Goal: Entertainment & Leisure: Browse casually

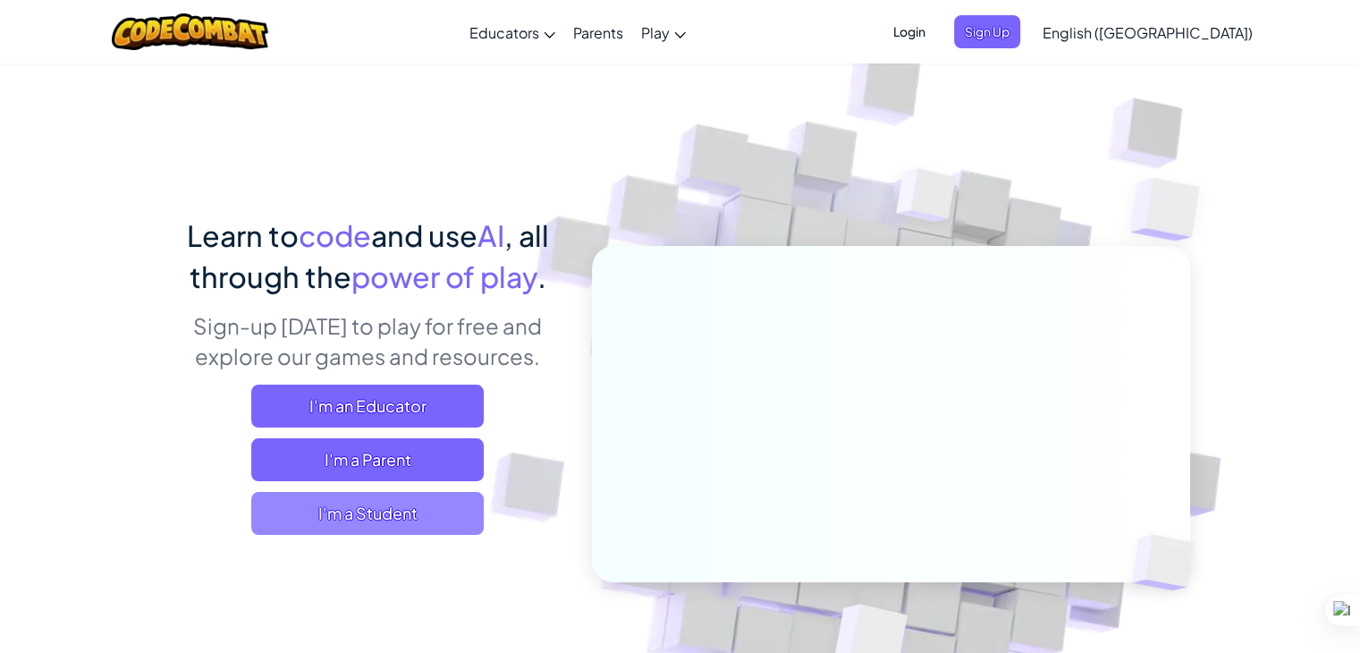
click at [404, 505] on span "I'm a Student" at bounding box center [367, 513] width 233 height 43
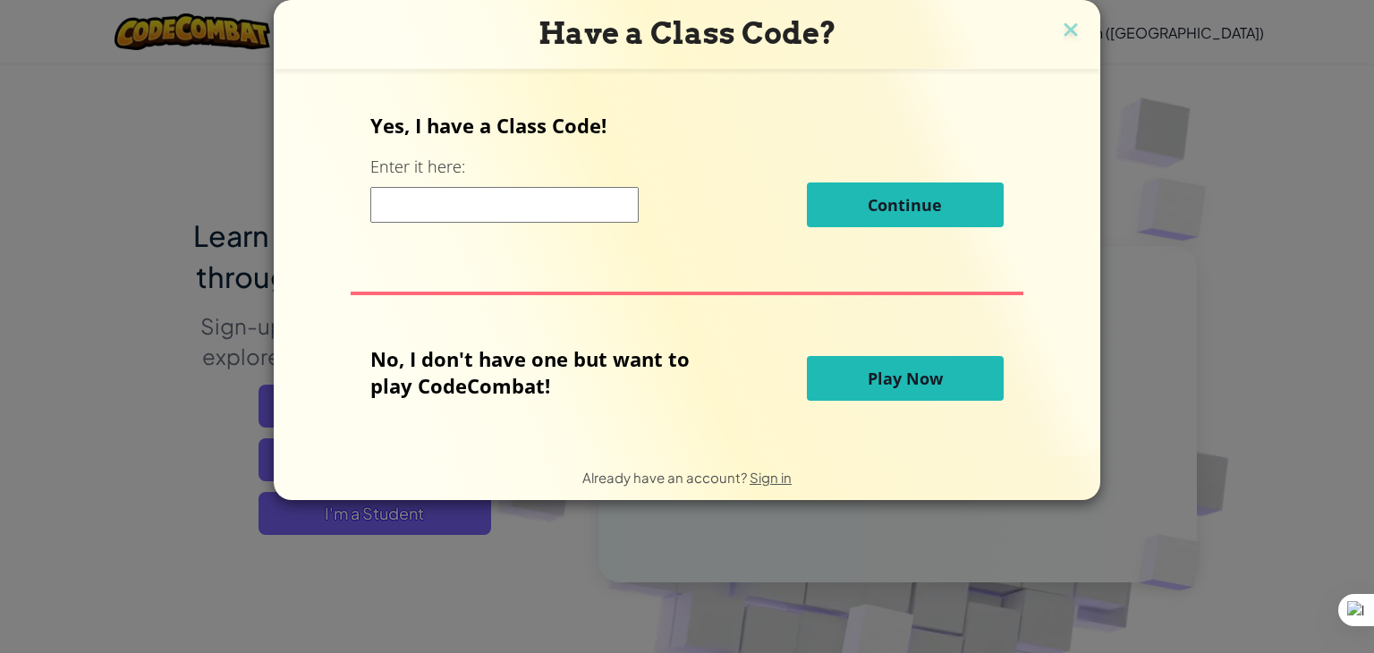
click at [849, 366] on button "Play Now" at bounding box center [905, 378] width 197 height 45
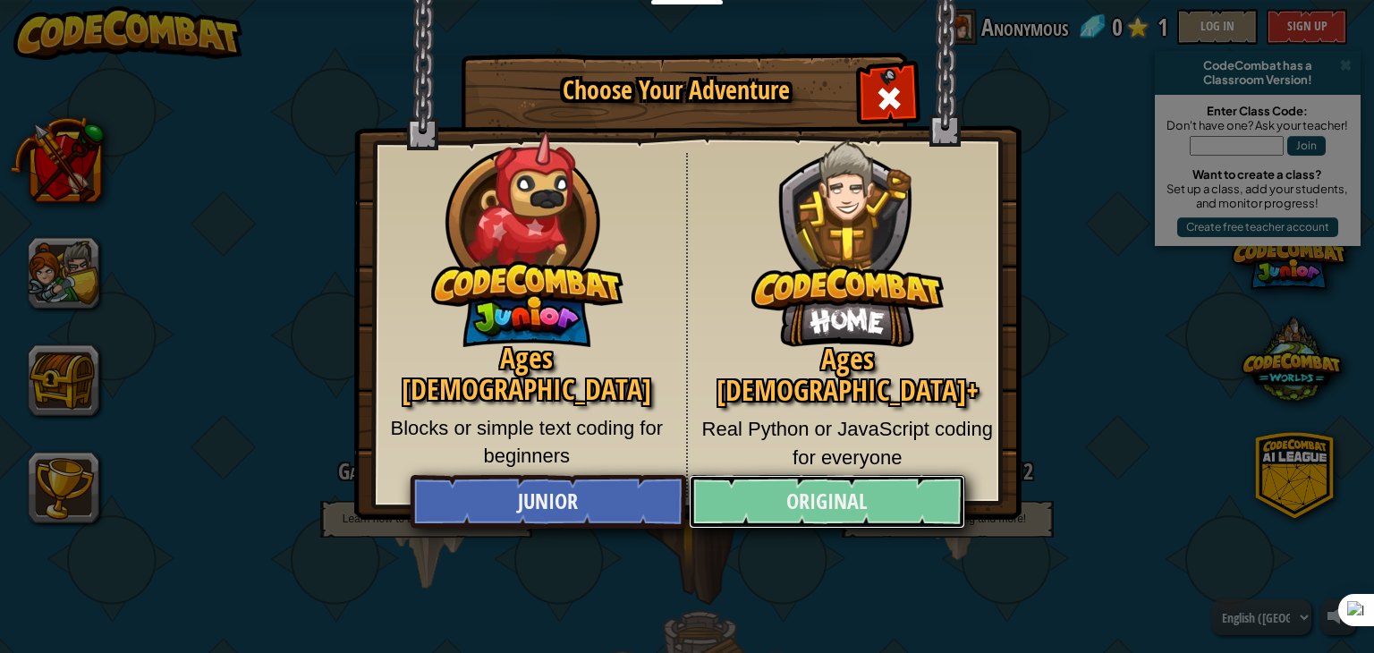
click at [830, 512] on link "Original" at bounding box center [826, 502] width 275 height 54
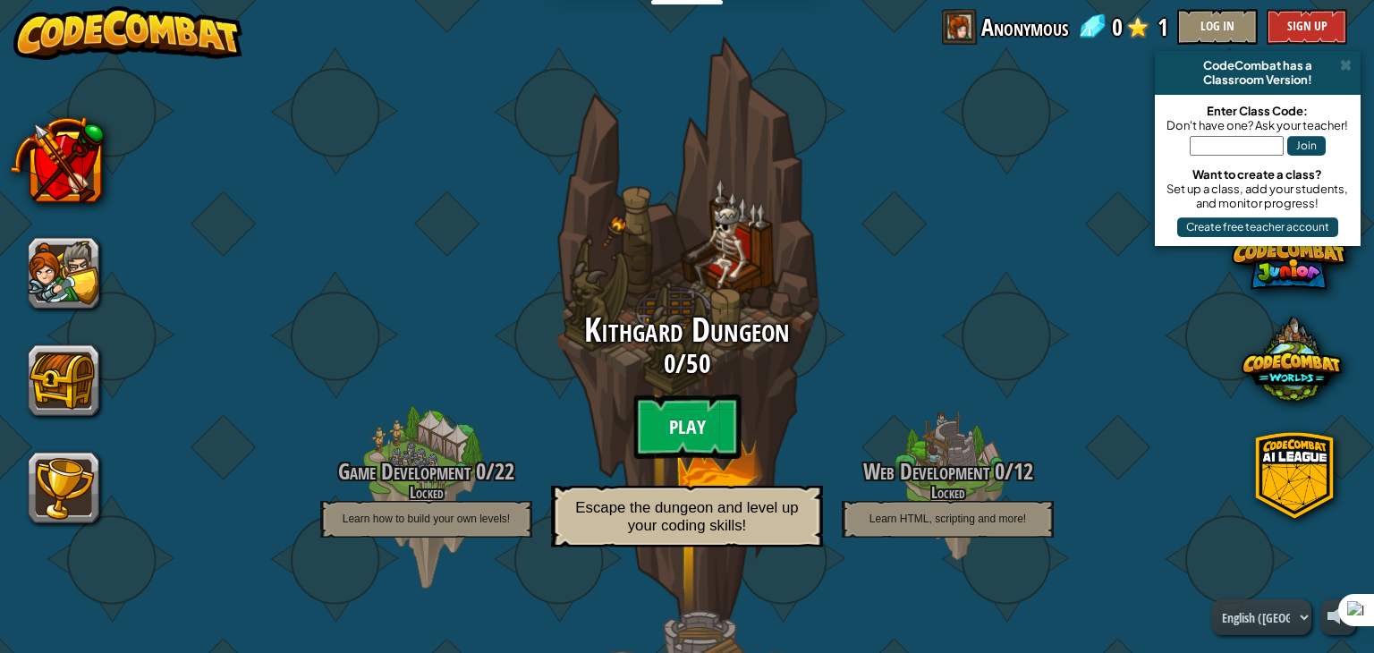
click at [680, 419] on btn "Play" at bounding box center [686, 426] width 107 height 64
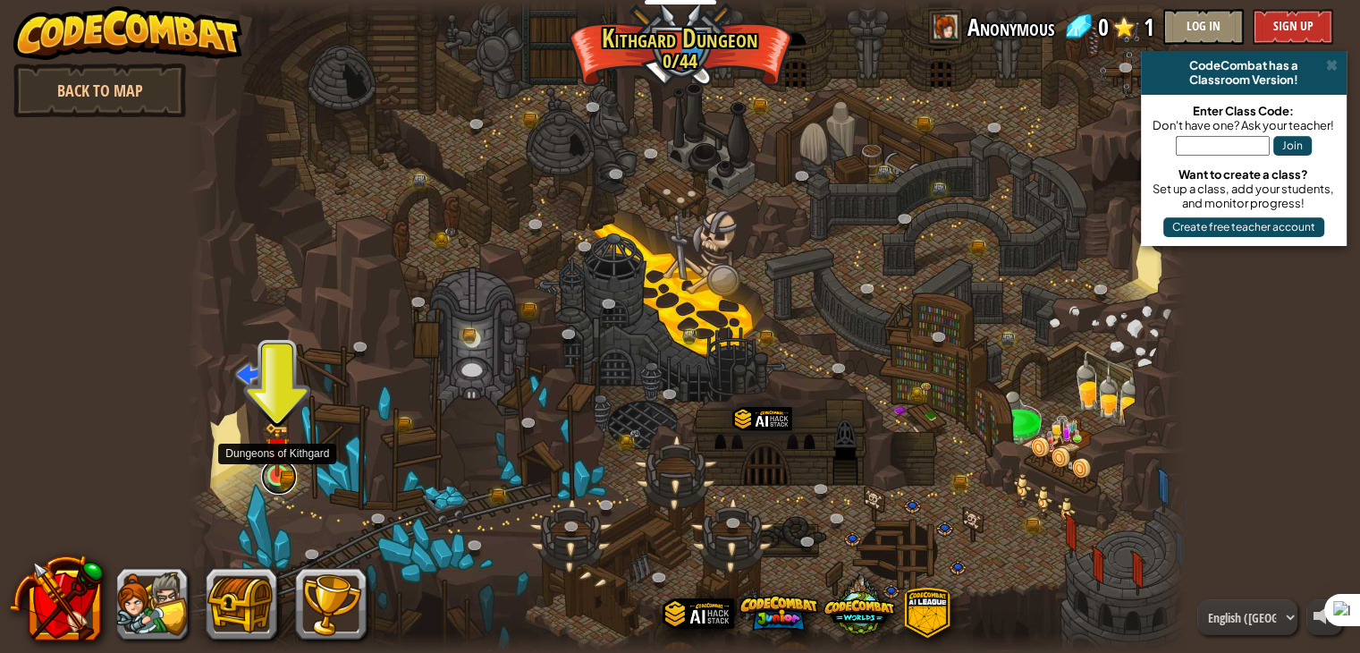
click at [264, 484] on link at bounding box center [279, 477] width 36 height 36
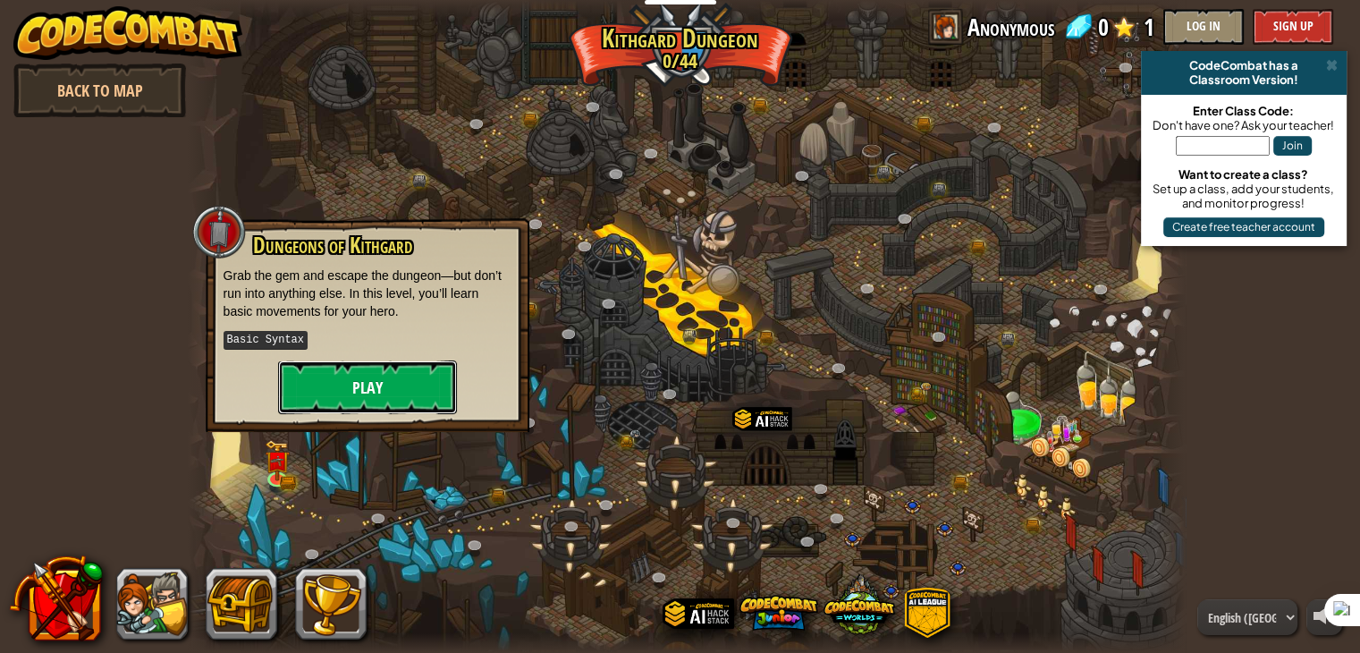
click at [397, 380] on button "Play" at bounding box center [367, 387] width 179 height 54
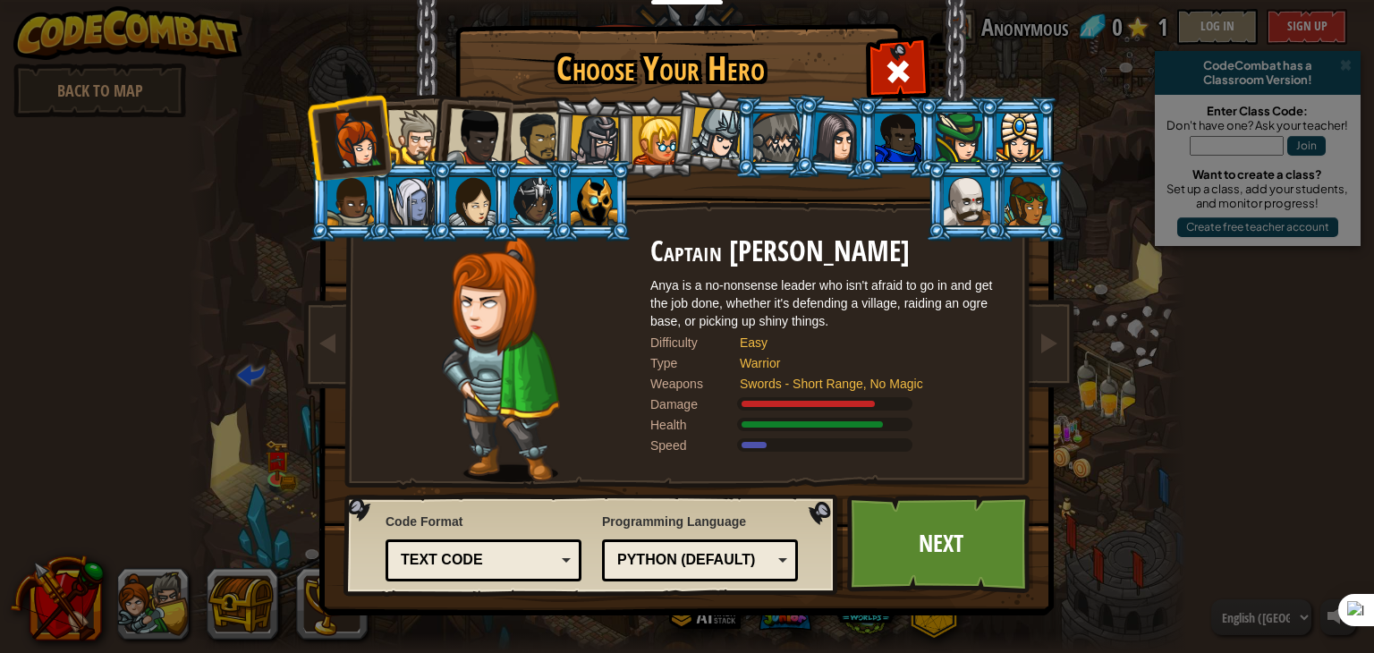
click at [407, 121] on div at bounding box center [415, 137] width 55 height 55
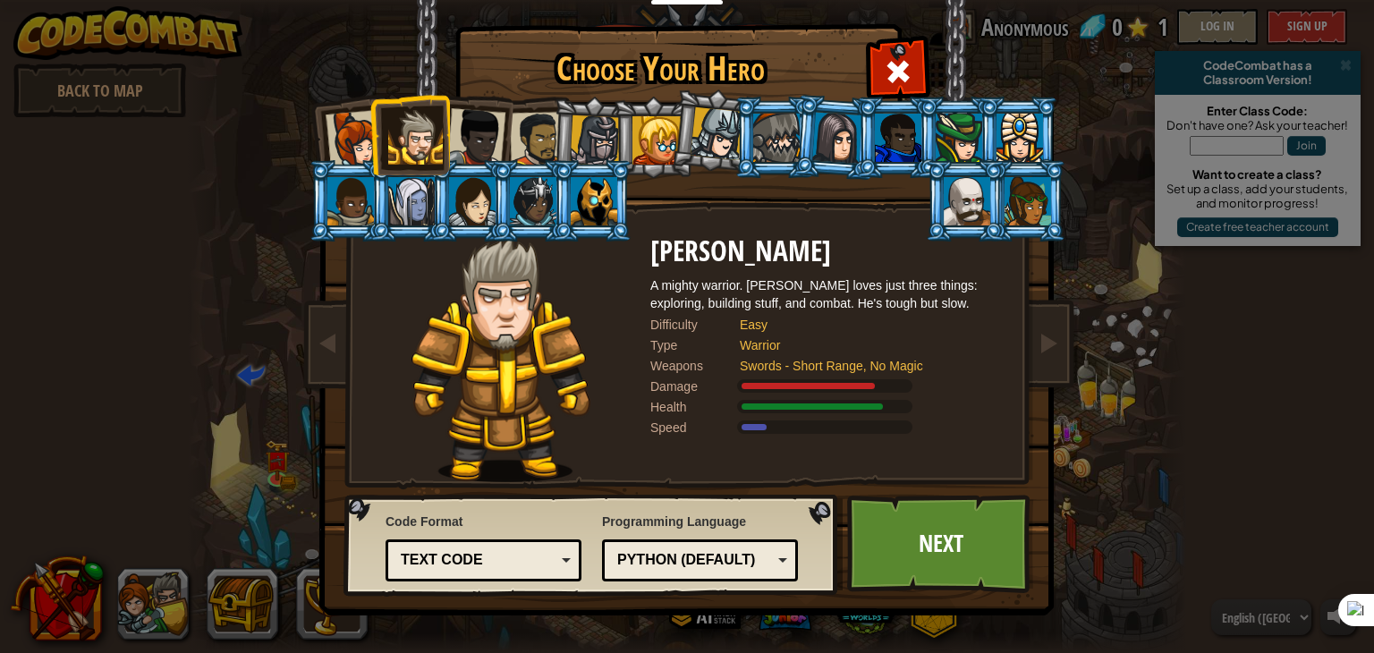
click at [1152, 521] on div "Choose Your Hero 0 Captain [PERSON_NAME] is a no-nonsense leader who isn't afra…" at bounding box center [687, 326] width 1374 height 653
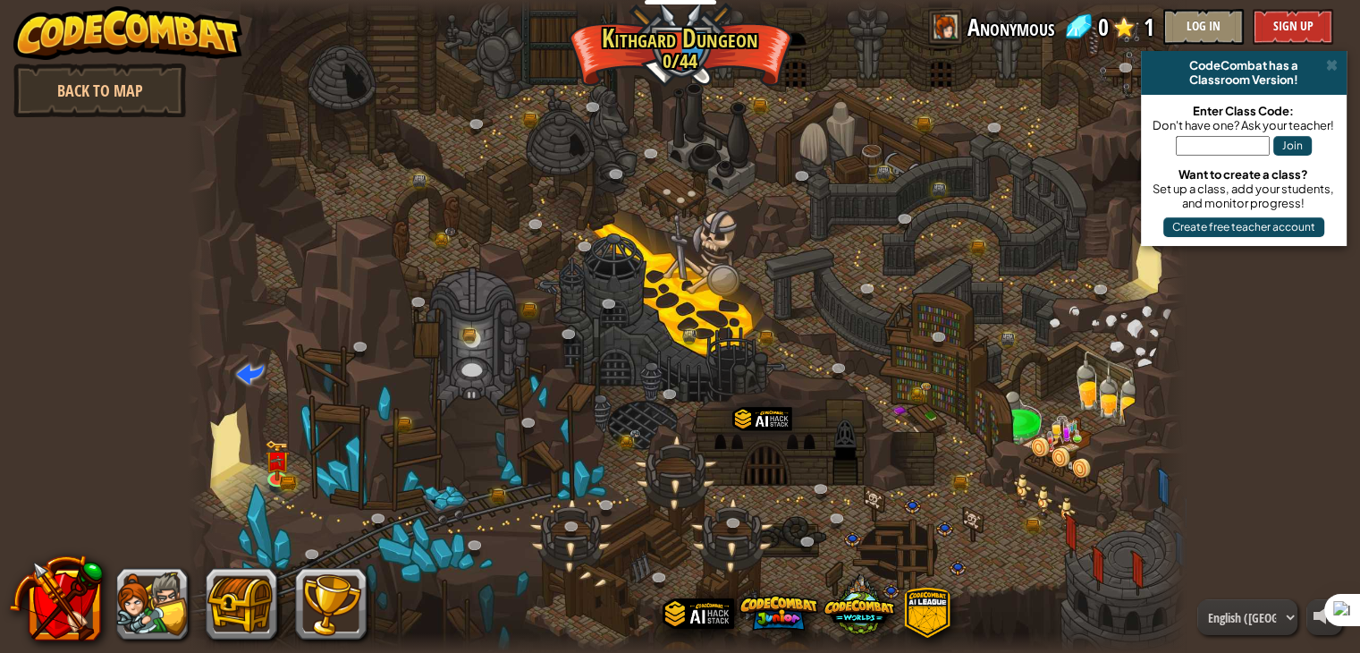
click at [1277, 477] on div "powered by Back to Map CodeCombat has a Classroom Version! Enter Class Code: Do…" at bounding box center [680, 326] width 1360 height 653
click at [1252, 413] on div "powered by Back to Map CodeCombat has a Classroom Version! Enter Class Code: Do…" at bounding box center [680, 326] width 1360 height 653
click at [1002, 403] on div at bounding box center [687, 326] width 999 height 653
click at [866, 425] on div at bounding box center [687, 326] width 999 height 653
